Goal: Check status: Check status

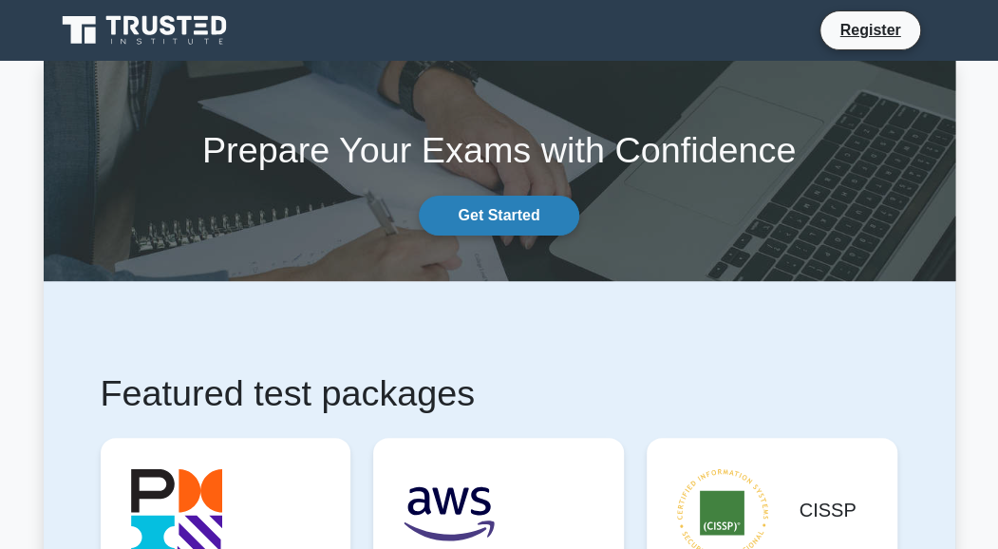
click at [522, 217] on link "Get Started" at bounding box center [499, 216] width 160 height 40
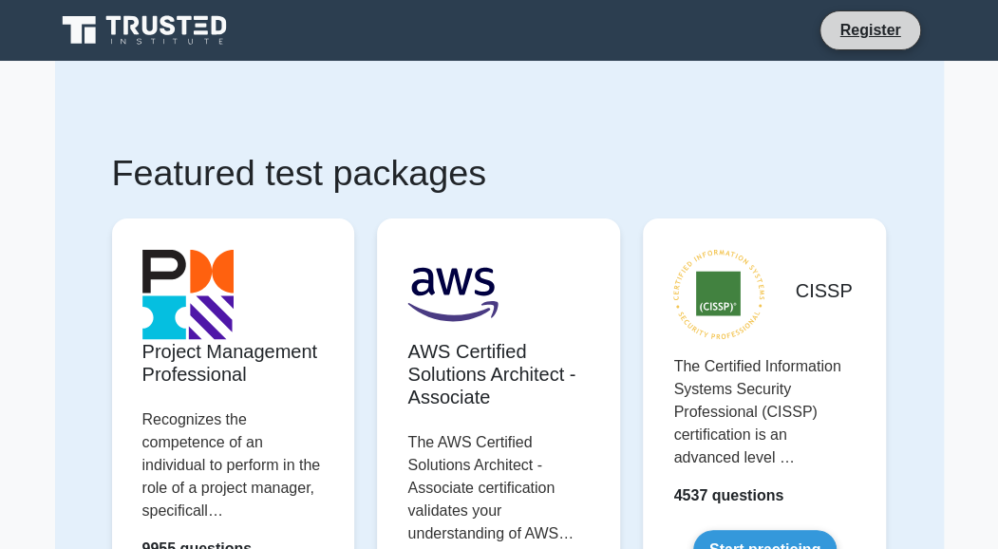
click at [881, 45] on li "Register" at bounding box center [869, 30] width 101 height 40
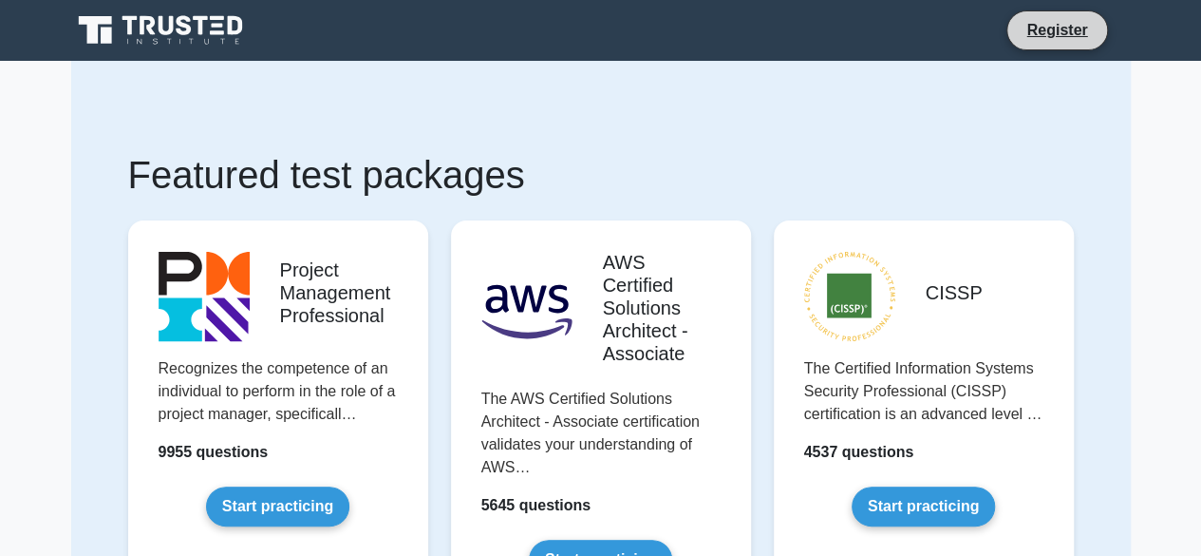
click at [997, 48] on li "Register" at bounding box center [1057, 30] width 101 height 40
click at [997, 31] on link "Register" at bounding box center [1057, 30] width 84 height 24
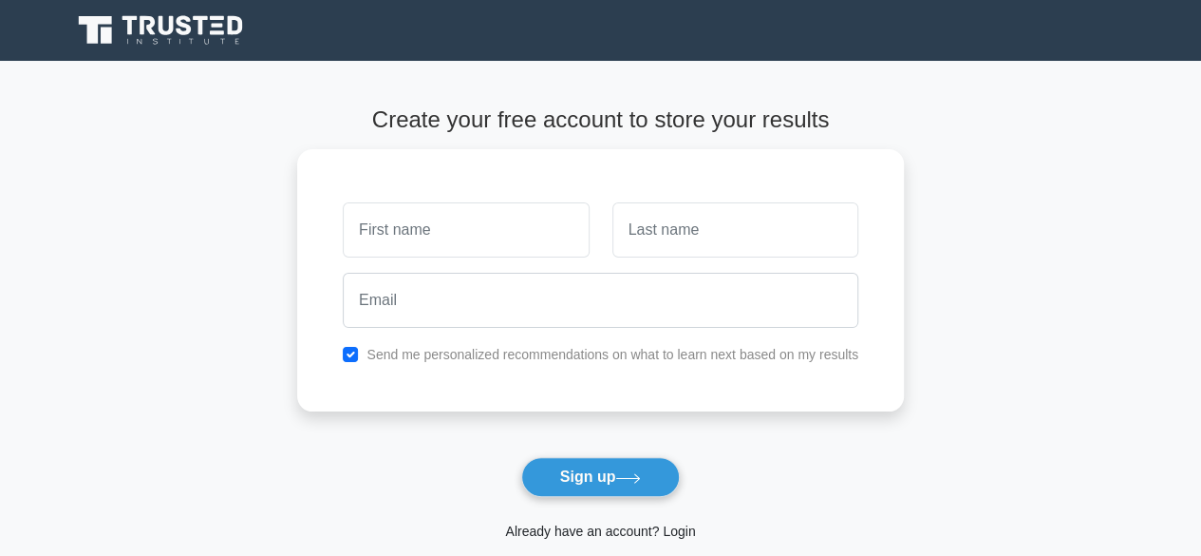
click at [561, 538] on link "Already have an account? Login" at bounding box center [600, 530] width 190 height 15
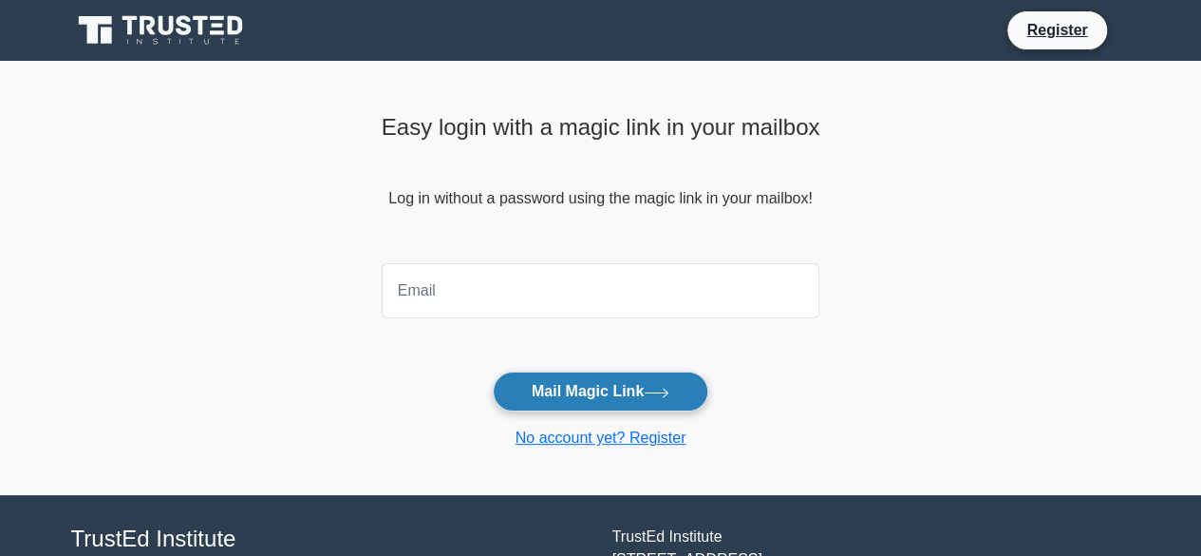
click at [598, 386] on button "Mail Magic Link" at bounding box center [601, 391] width 216 height 40
click at [636, 375] on button "Mail Magic Link" at bounding box center [601, 391] width 216 height 40
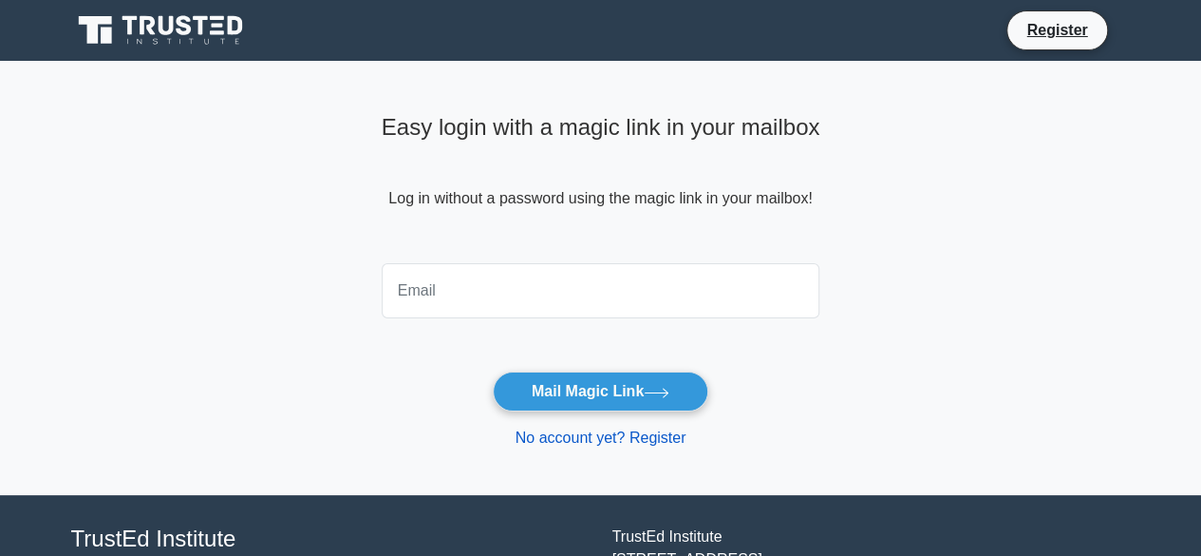
click at [646, 436] on link "No account yet? Register" at bounding box center [601, 437] width 171 height 16
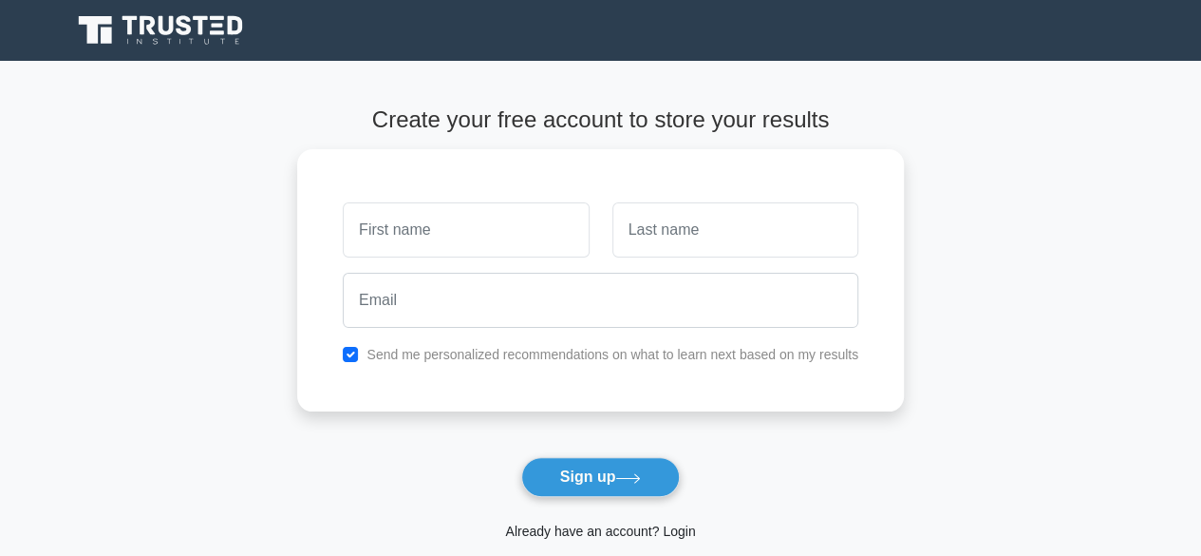
click at [630, 531] on link "Already have an account? Login" at bounding box center [600, 530] width 190 height 15
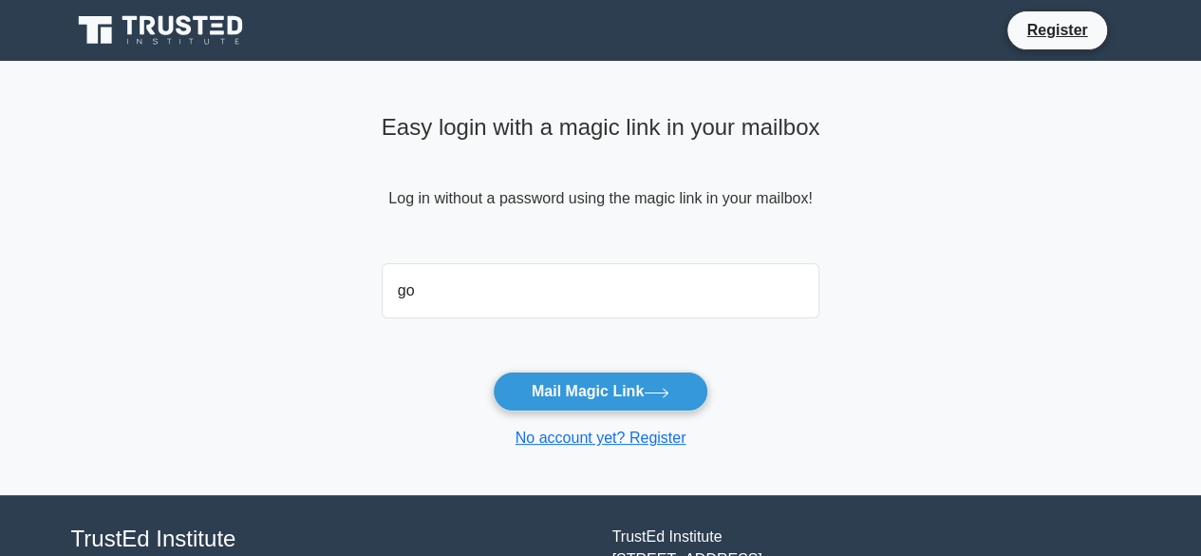
type input "[EMAIL_ADDRESS][DOMAIN_NAME]"
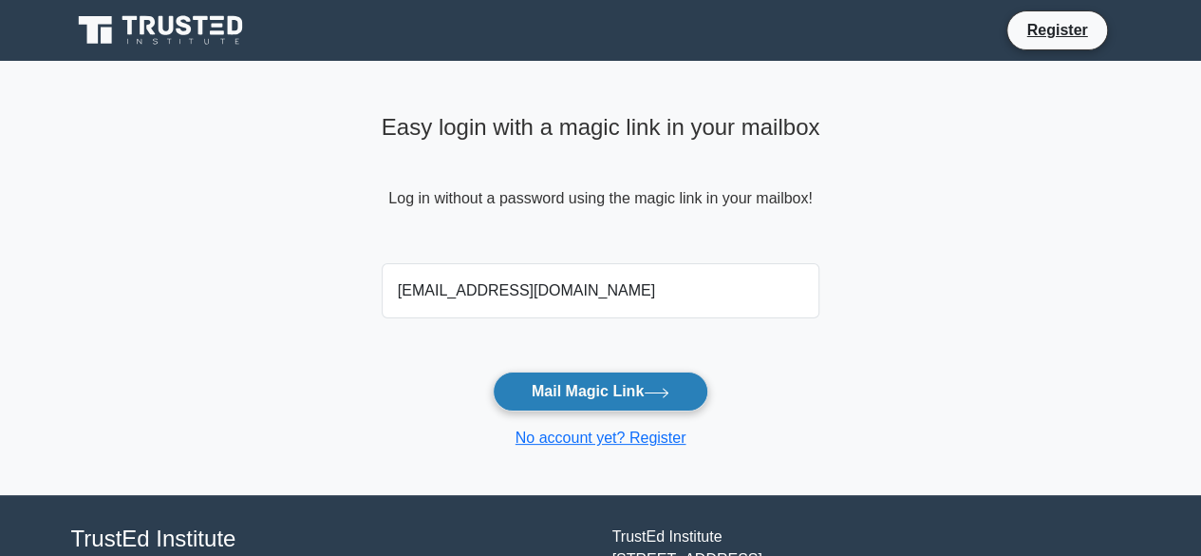
click at [597, 385] on button "Mail Magic Link" at bounding box center [601, 391] width 216 height 40
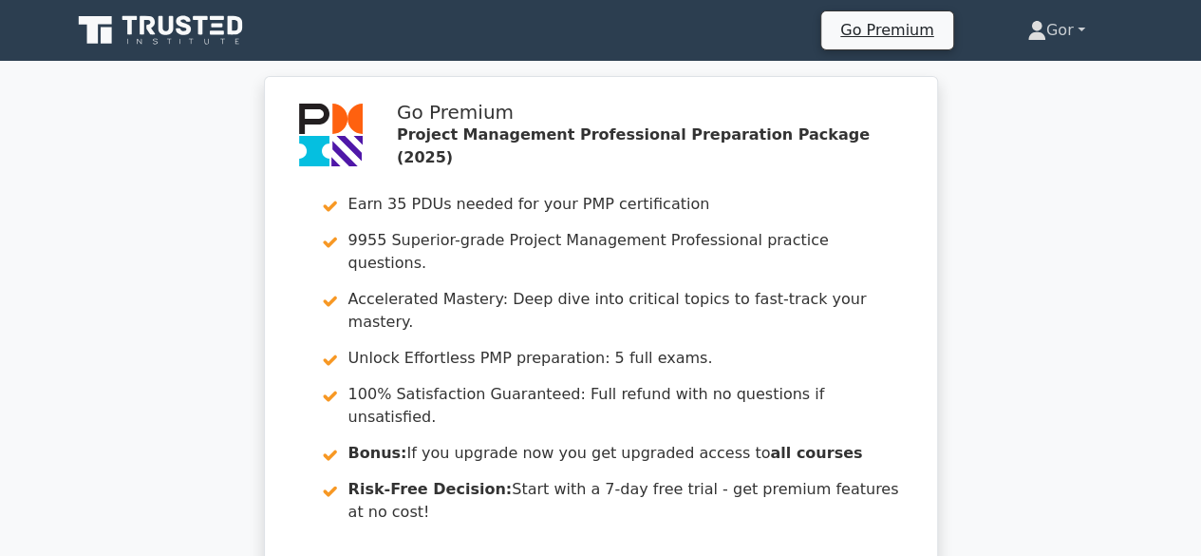
click at [1054, 29] on link "Gor" at bounding box center [1056, 30] width 149 height 38
click at [1026, 69] on link "Profile" at bounding box center [1058, 75] width 150 height 30
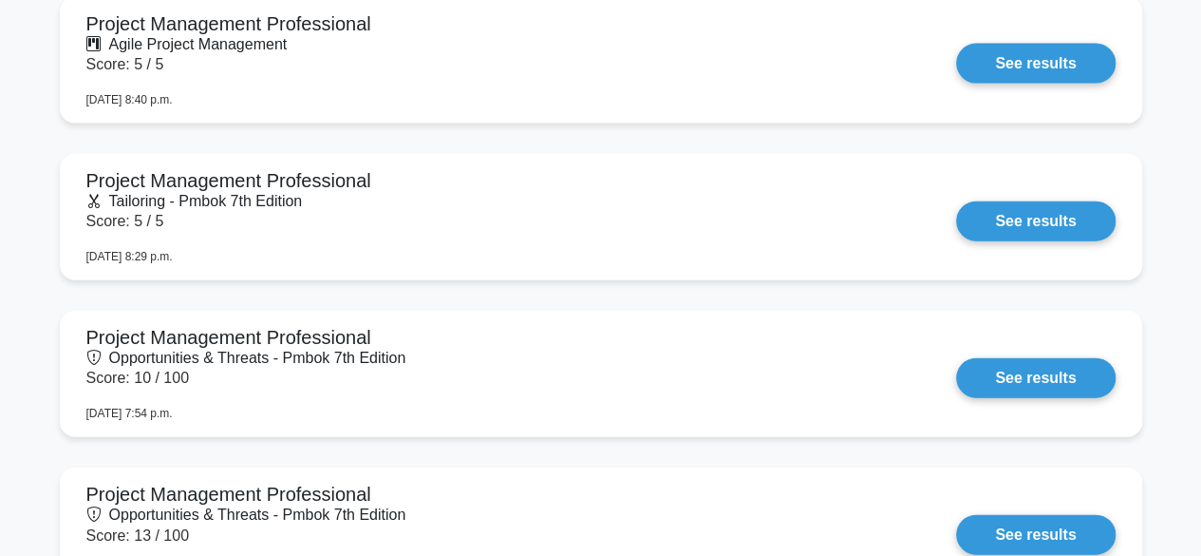
scroll to position [5644, 0]
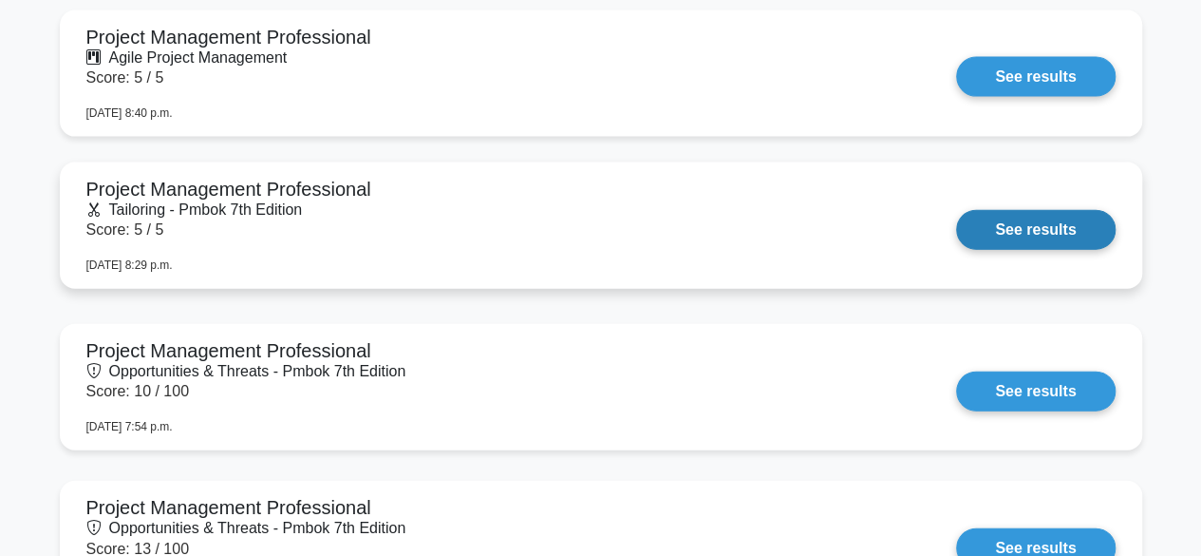
click at [977, 231] on link "See results" at bounding box center [1035, 230] width 159 height 40
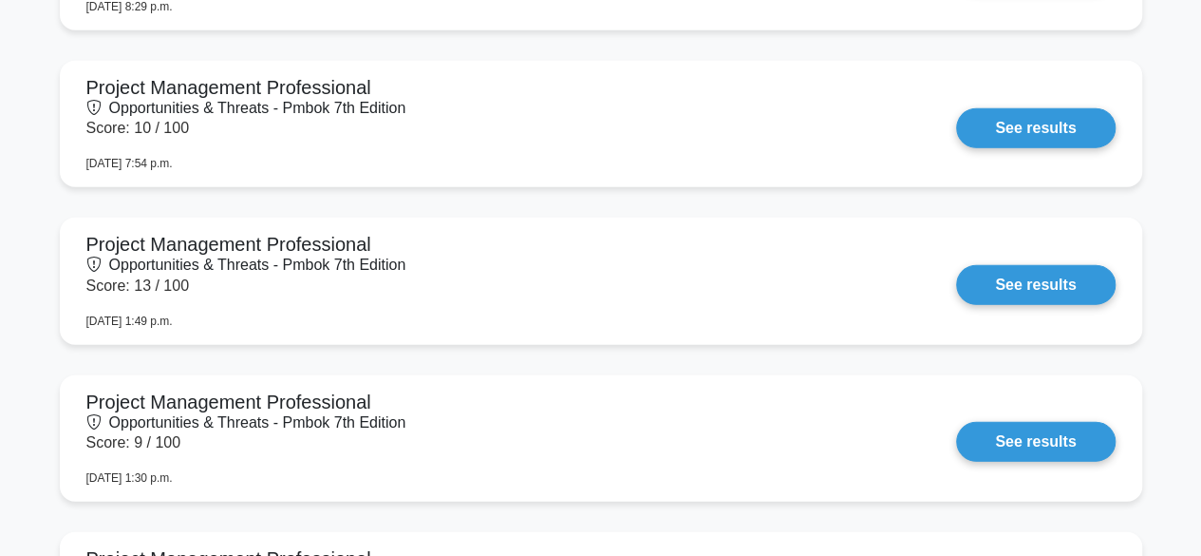
scroll to position [5910, 0]
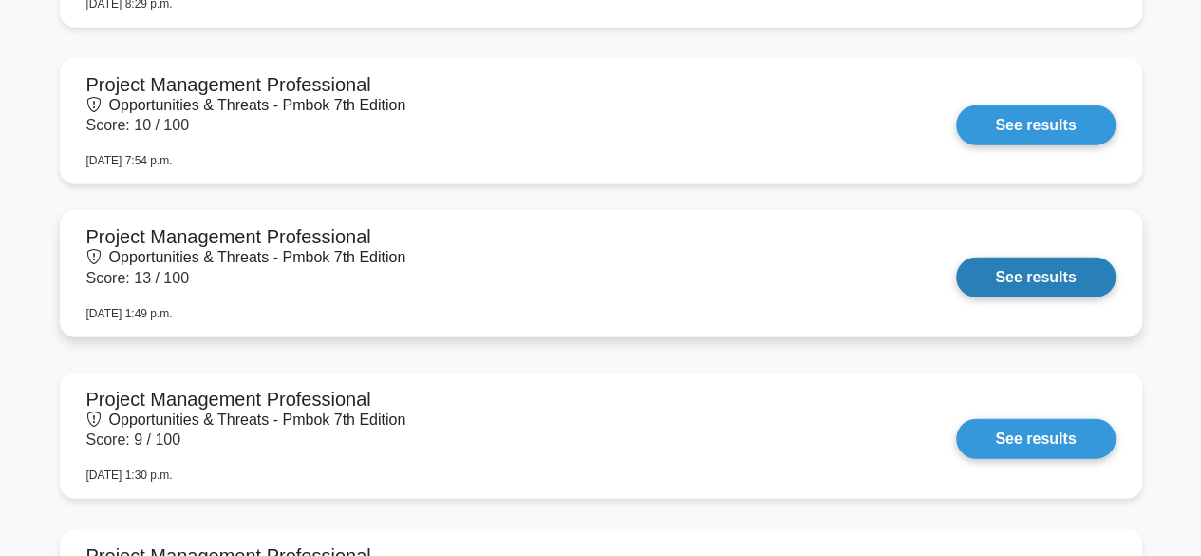
click at [1078, 286] on link "See results" at bounding box center [1035, 277] width 159 height 40
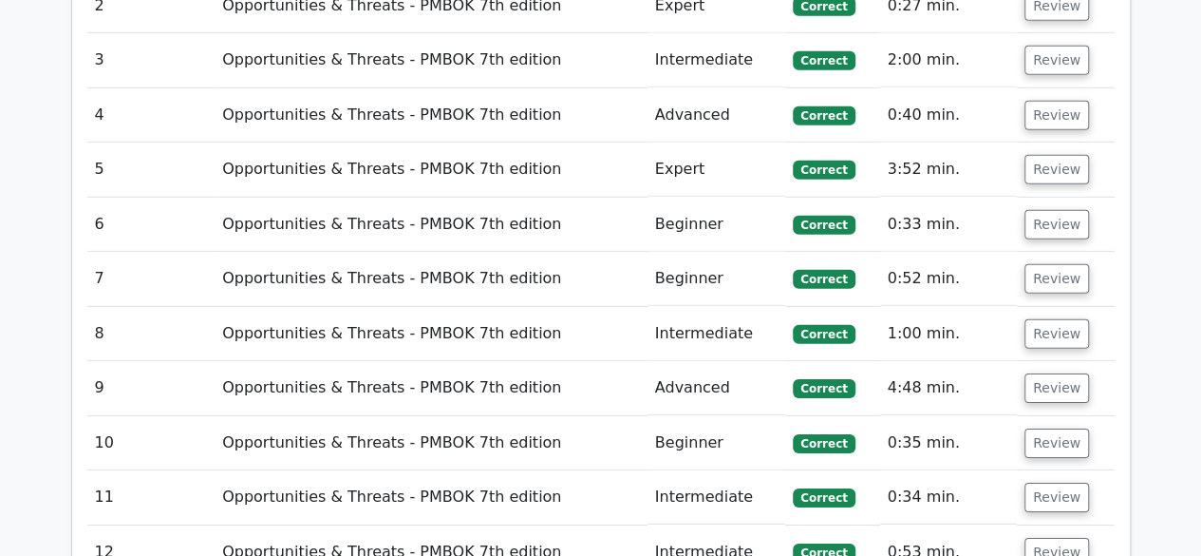
scroll to position [2789, 0]
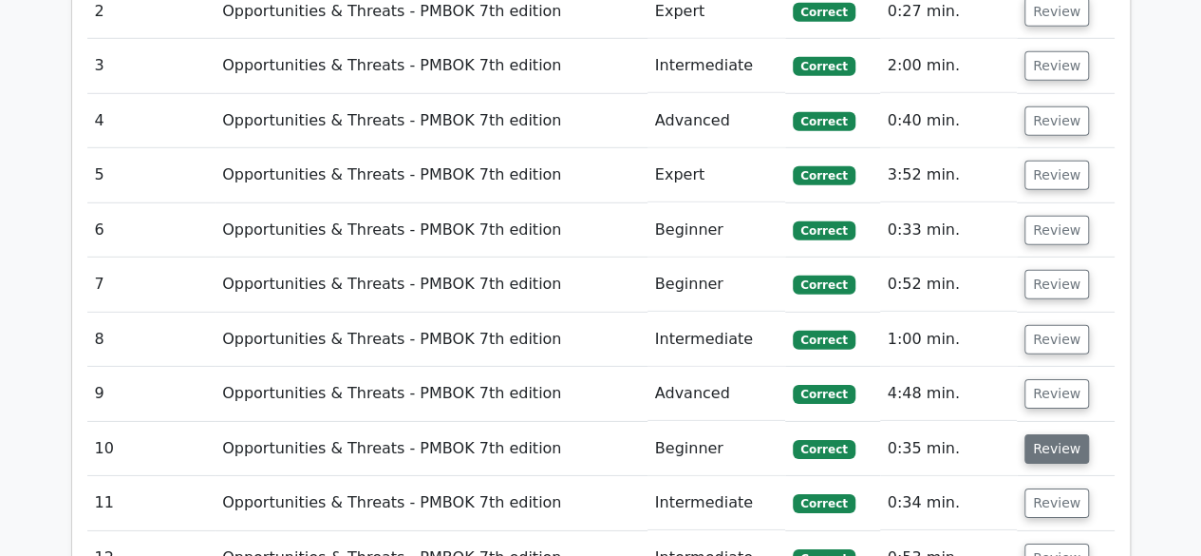
click at [1065, 434] on button "Review" at bounding box center [1057, 448] width 65 height 29
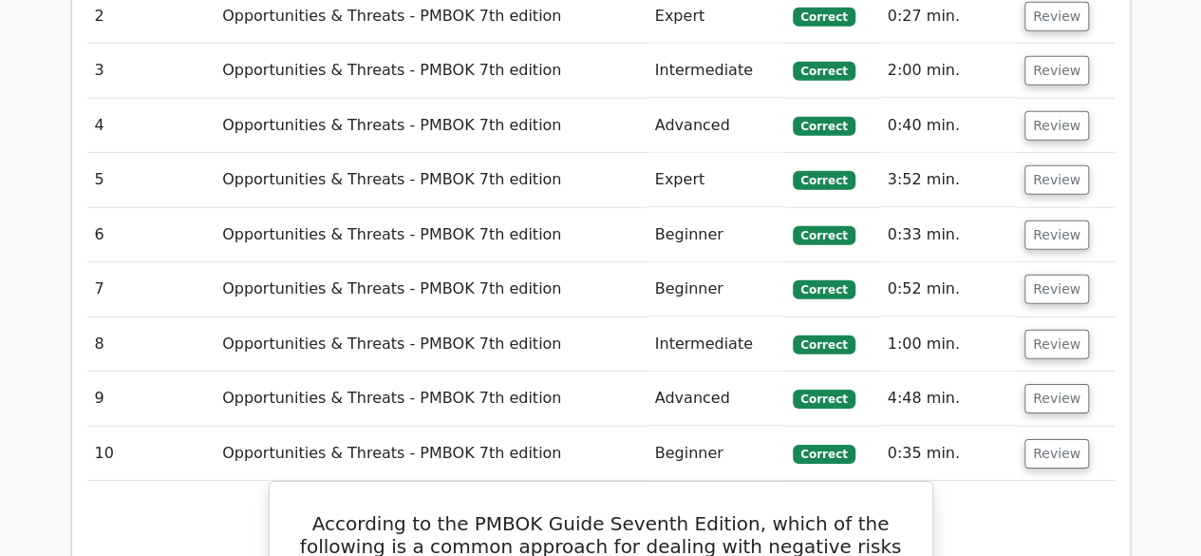
scroll to position [3275, 0]
